Goal: Navigation & Orientation: Go to known website

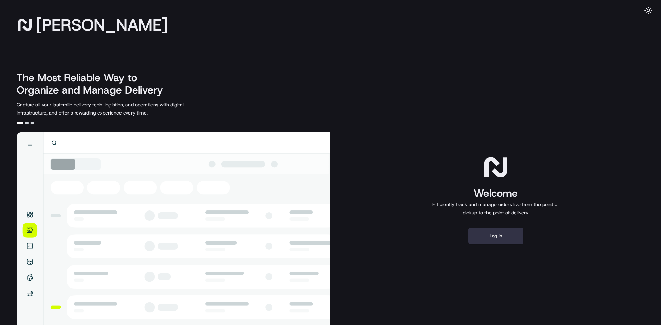
click at [498, 236] on button "Log in" at bounding box center [495, 236] width 55 height 17
